Goal: Feedback & Contribution: Submit feedback/report problem

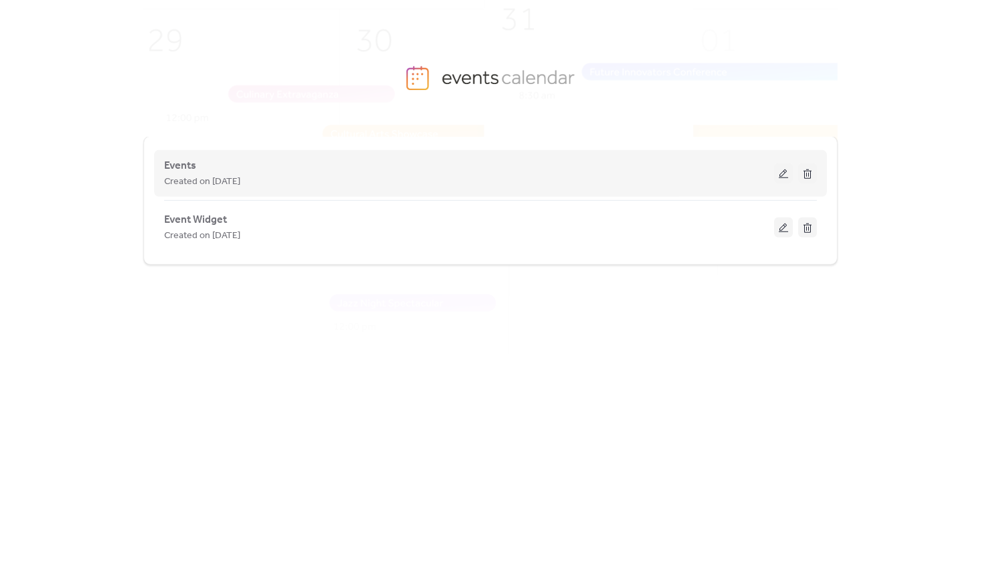
click at [782, 174] on button at bounding box center [783, 173] width 19 height 20
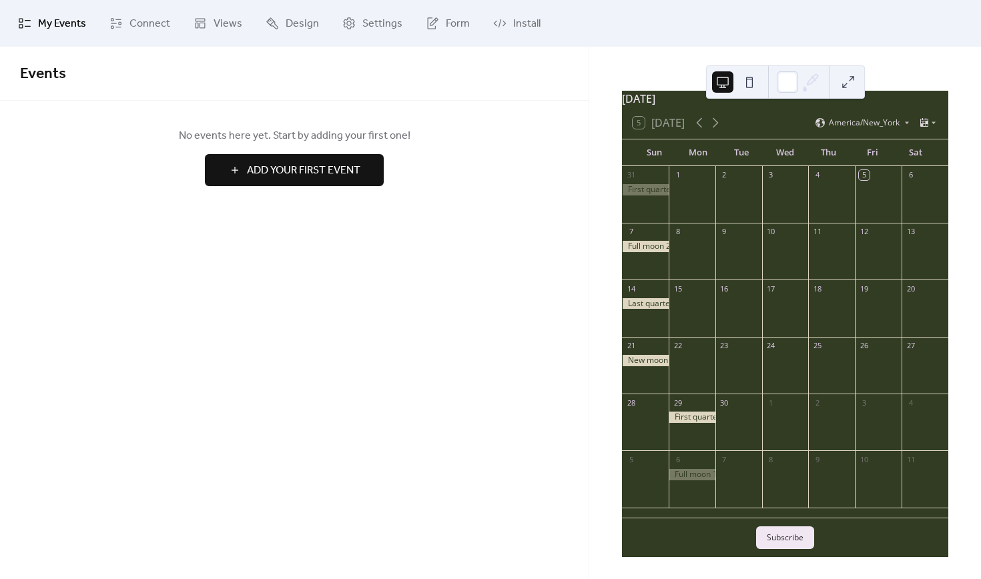
scroll to position [35, 0]
click at [289, 27] on span "Design" at bounding box center [302, 24] width 33 height 16
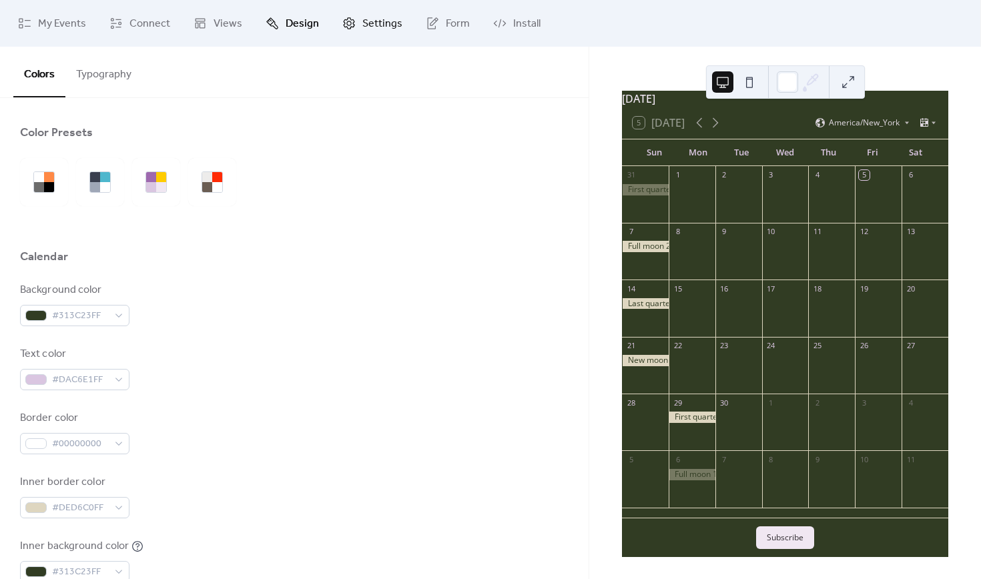
click at [353, 27] on link "Settings" at bounding box center [372, 23] width 80 height 36
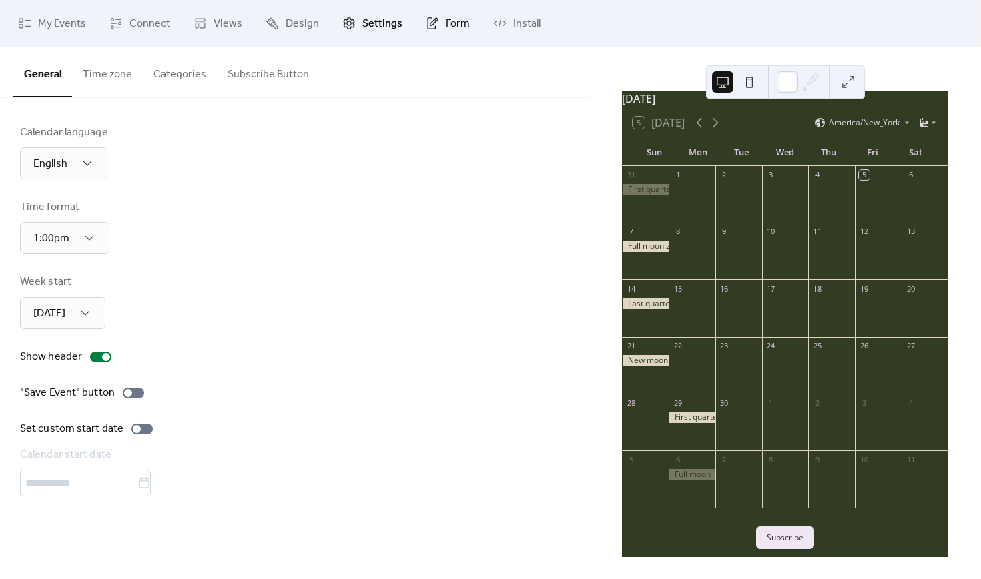
click at [437, 30] on link "Form" at bounding box center [448, 23] width 64 height 36
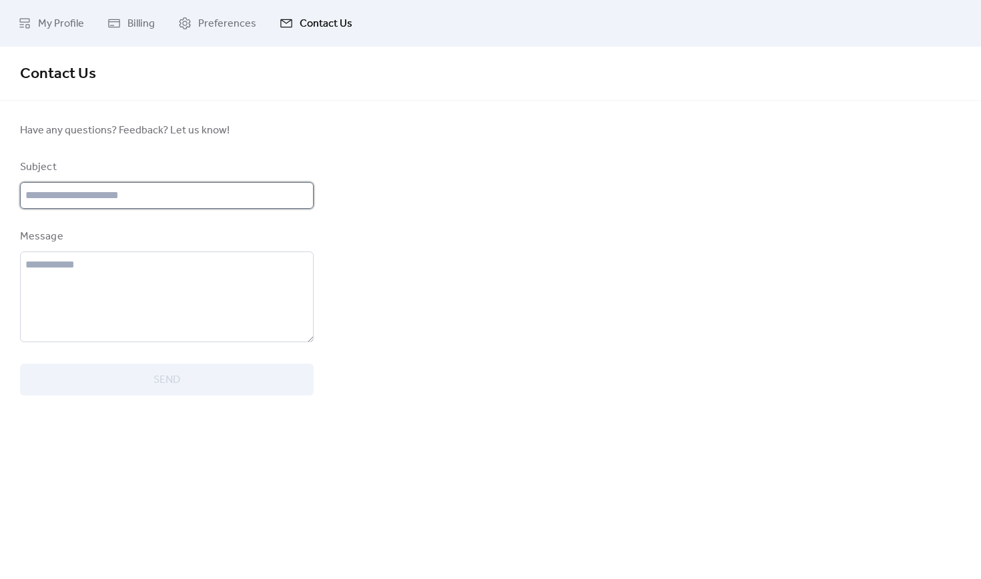
click at [176, 203] on input "text" at bounding box center [167, 195] width 294 height 27
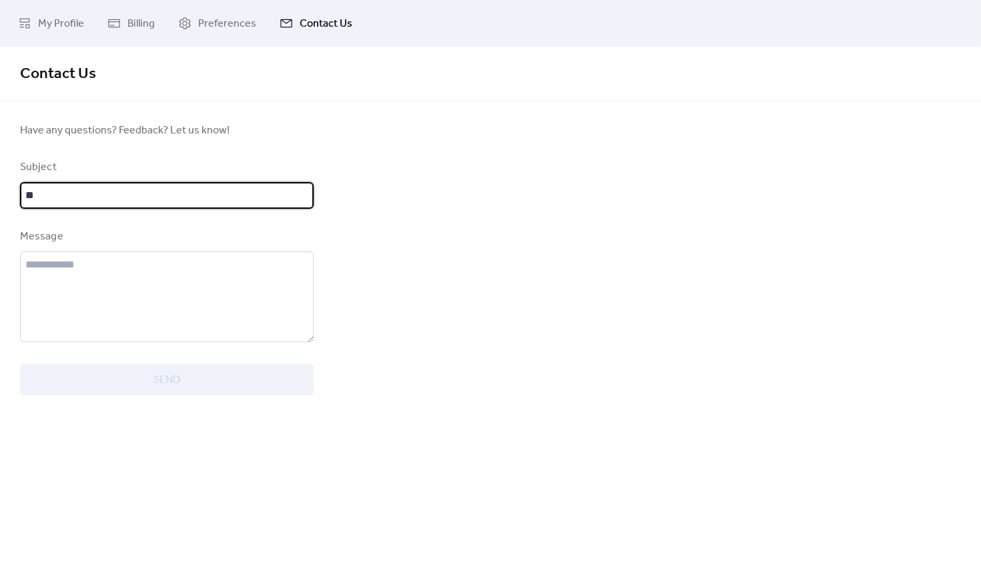
type input "*"
type input "**********"
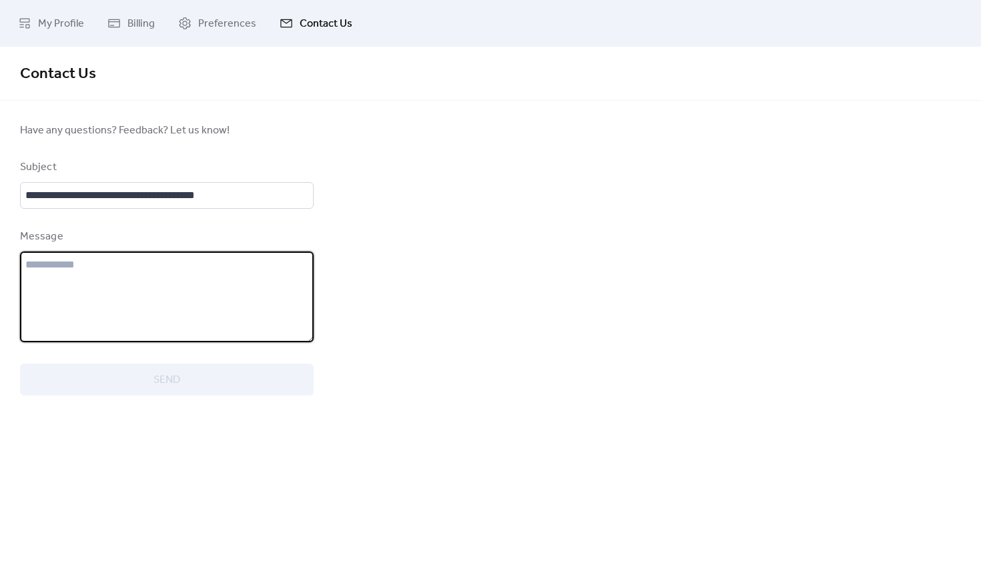
click at [139, 326] on textarea at bounding box center [167, 297] width 294 height 91
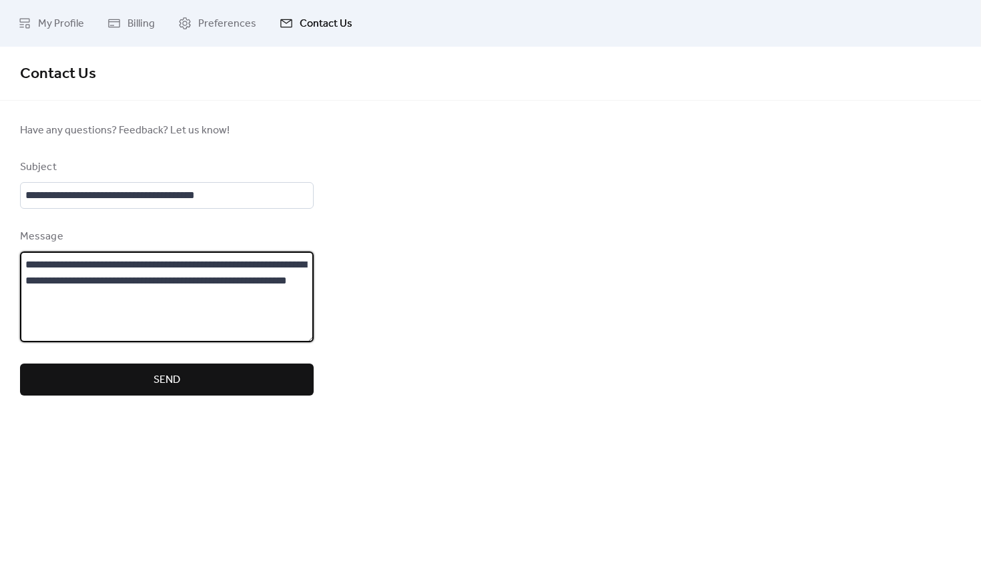
type textarea "**********"
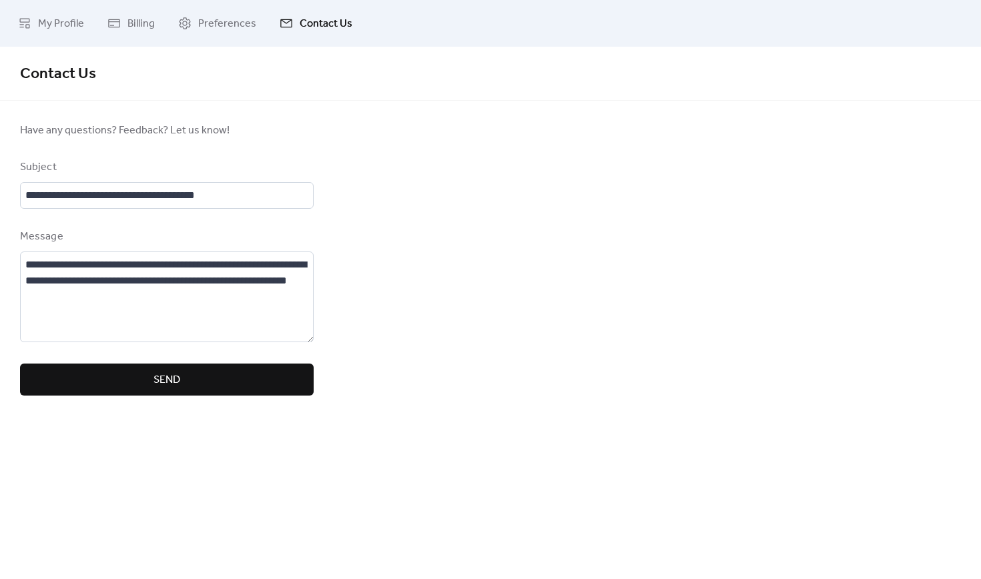
click at [167, 373] on span "Send" at bounding box center [166, 380] width 27 height 16
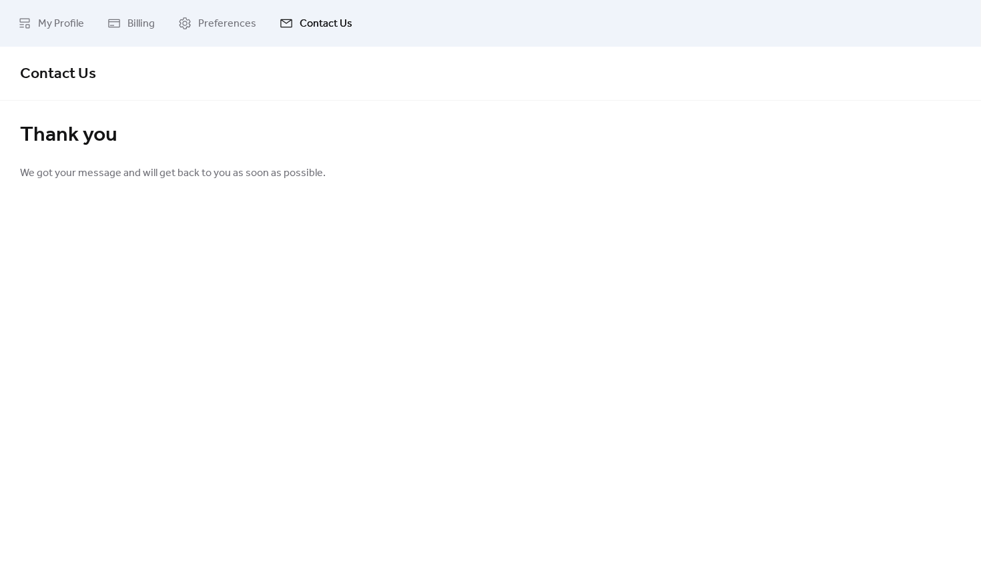
click at [498, 159] on div at bounding box center [490, 157] width 941 height 16
click at [59, 9] on link "My Profile" at bounding box center [51, 23] width 86 height 36
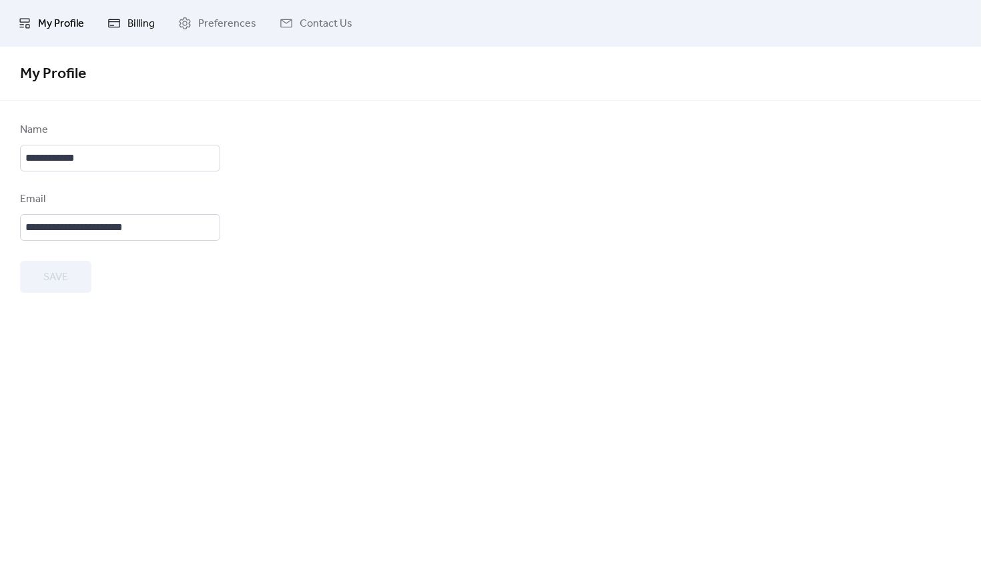
click at [121, 27] on link "Billing" at bounding box center [130, 23] width 67 height 36
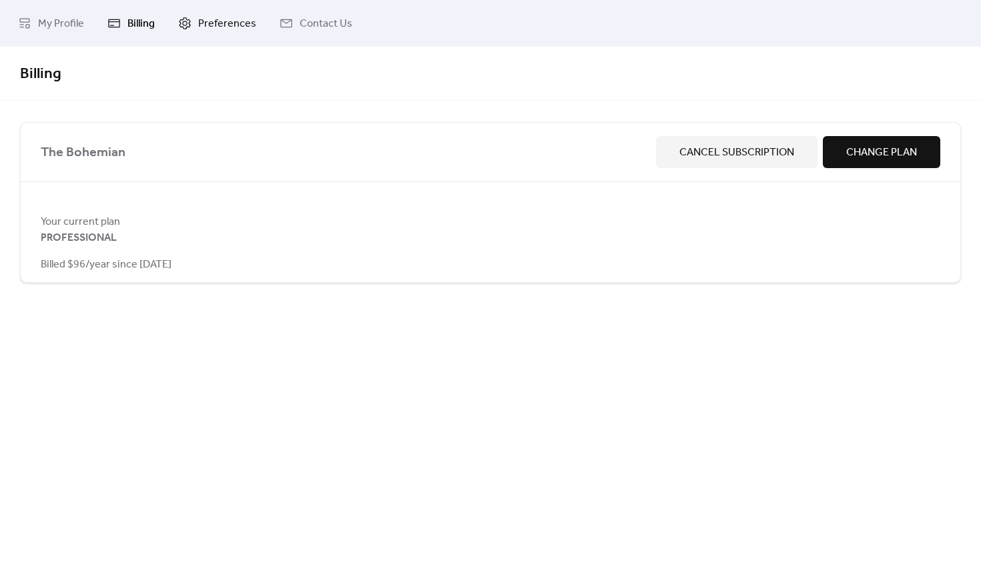
click at [190, 17] on link "Preferences" at bounding box center [217, 23] width 98 height 36
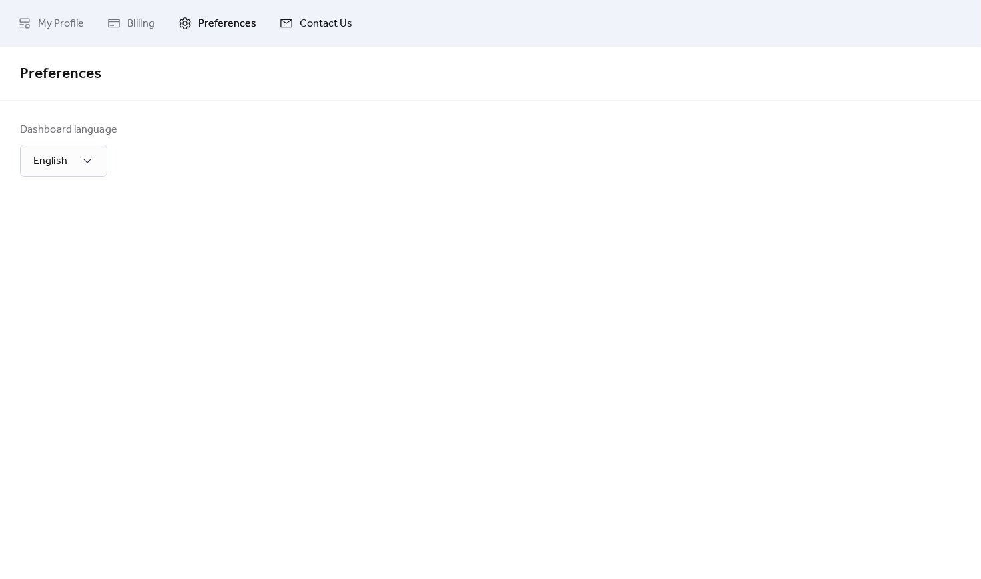
click at [322, 18] on span "Contact Us" at bounding box center [326, 24] width 53 height 16
